Goal: Check status: Check status

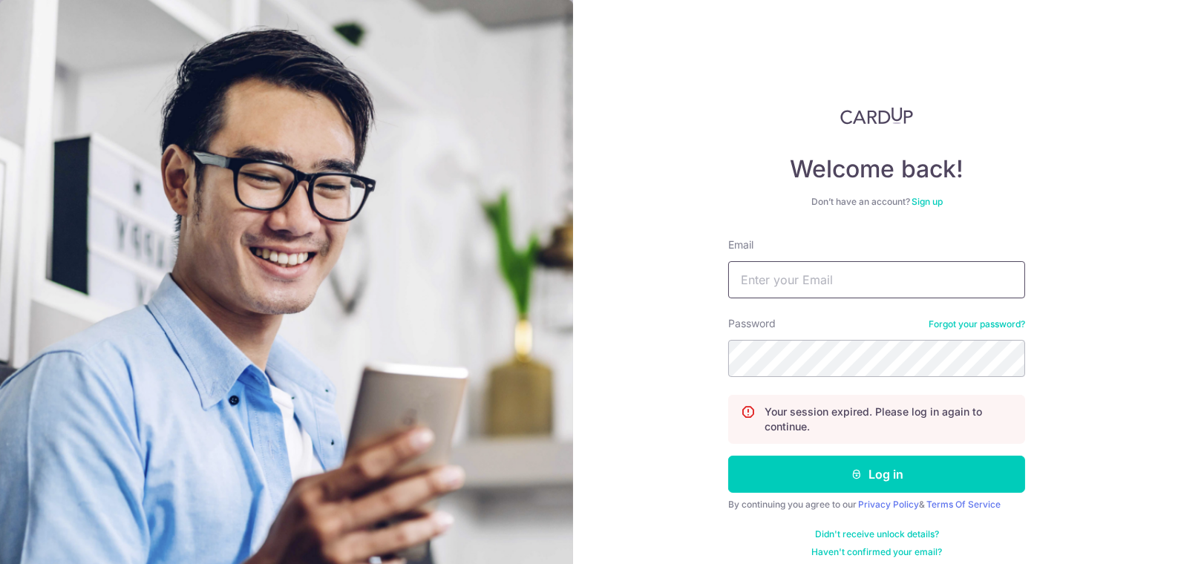
click at [821, 277] on input "Email" at bounding box center [876, 279] width 297 height 37
paste input "[PERSON_NAME][EMAIL_ADDRESS][DOMAIN_NAME]"
type input "[PERSON_NAME][EMAIL_ADDRESS][DOMAIN_NAME]"
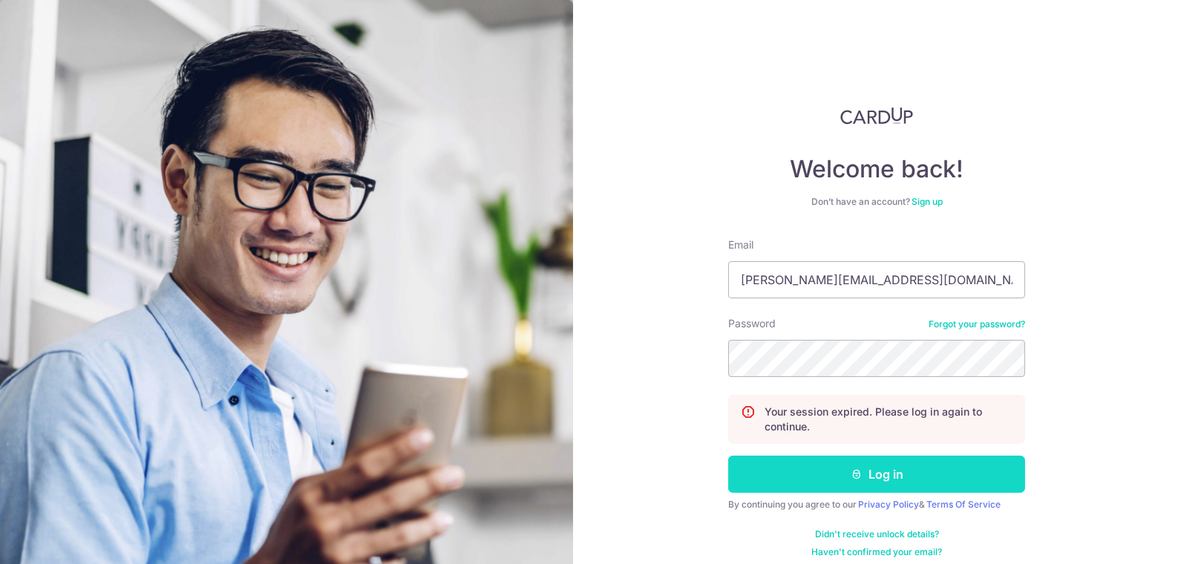
click at [825, 469] on button "Log in" at bounding box center [876, 474] width 297 height 37
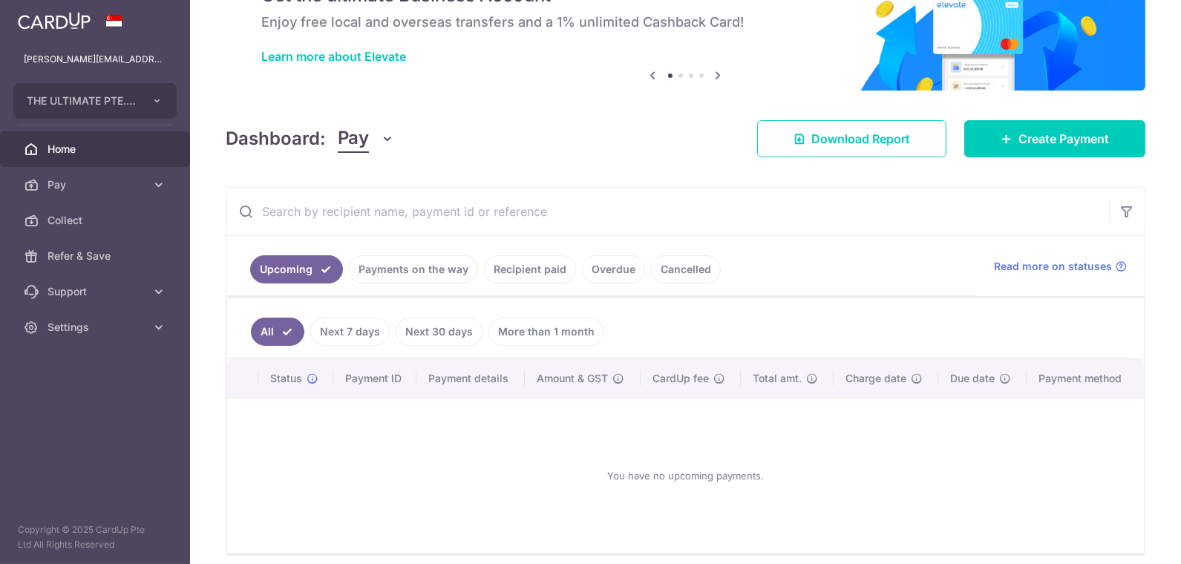
scroll to position [82, 0]
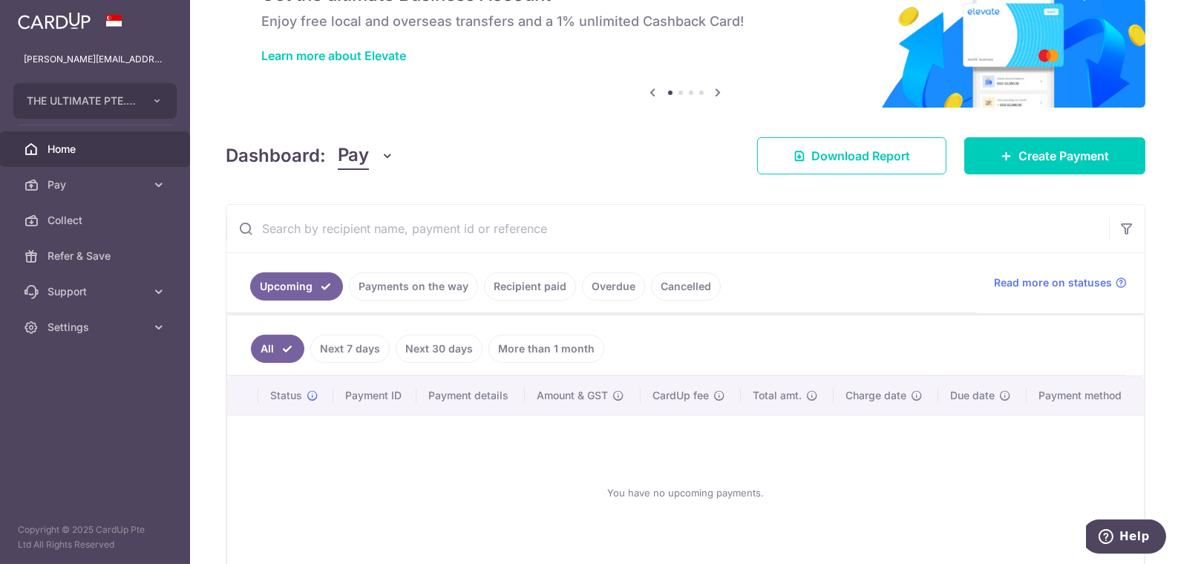
drag, startPoint x: 413, startPoint y: 285, endPoint x: 431, endPoint y: 284, distance: 17.8
click at [416, 284] on link "Payments on the way" at bounding box center [413, 286] width 129 height 28
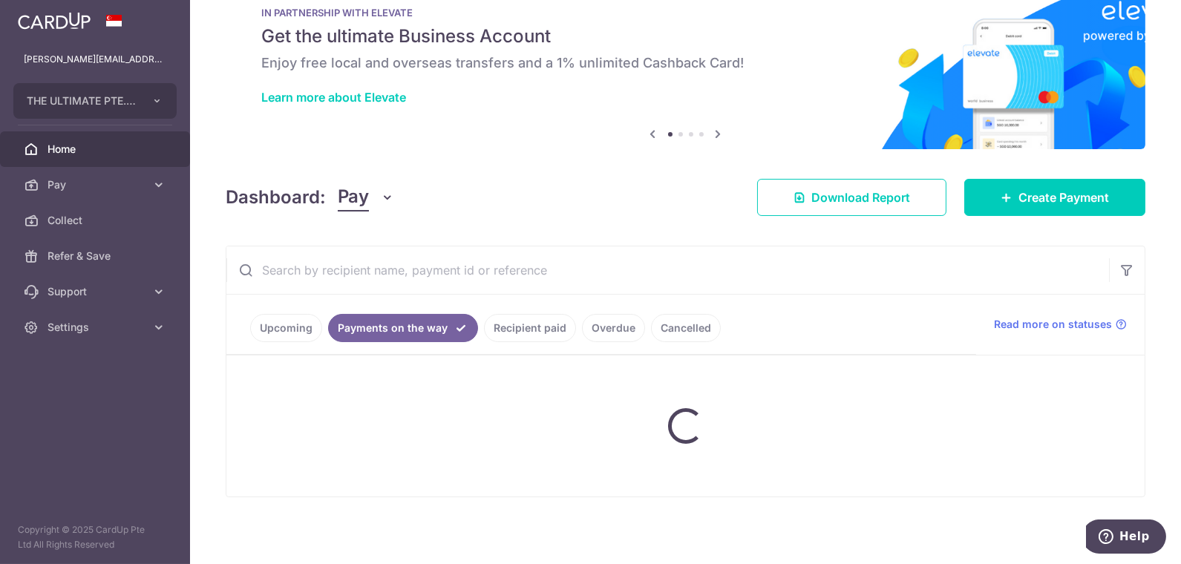
scroll to position [1, 0]
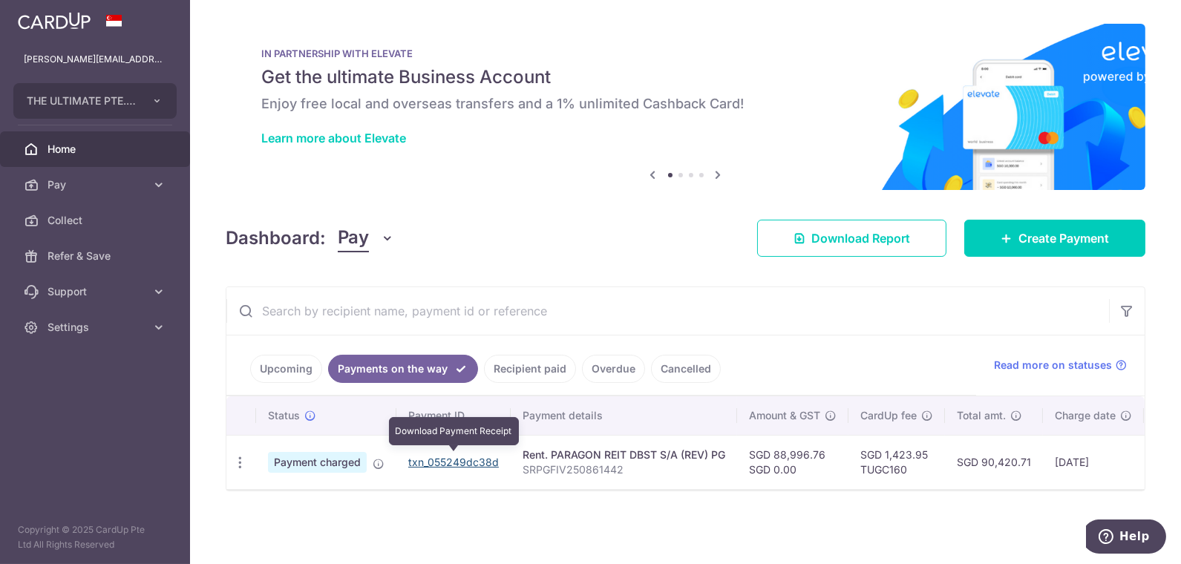
click at [442, 461] on link "txn_055249dc38d" at bounding box center [453, 462] width 91 height 13
